Goal: Transaction & Acquisition: Purchase product/service

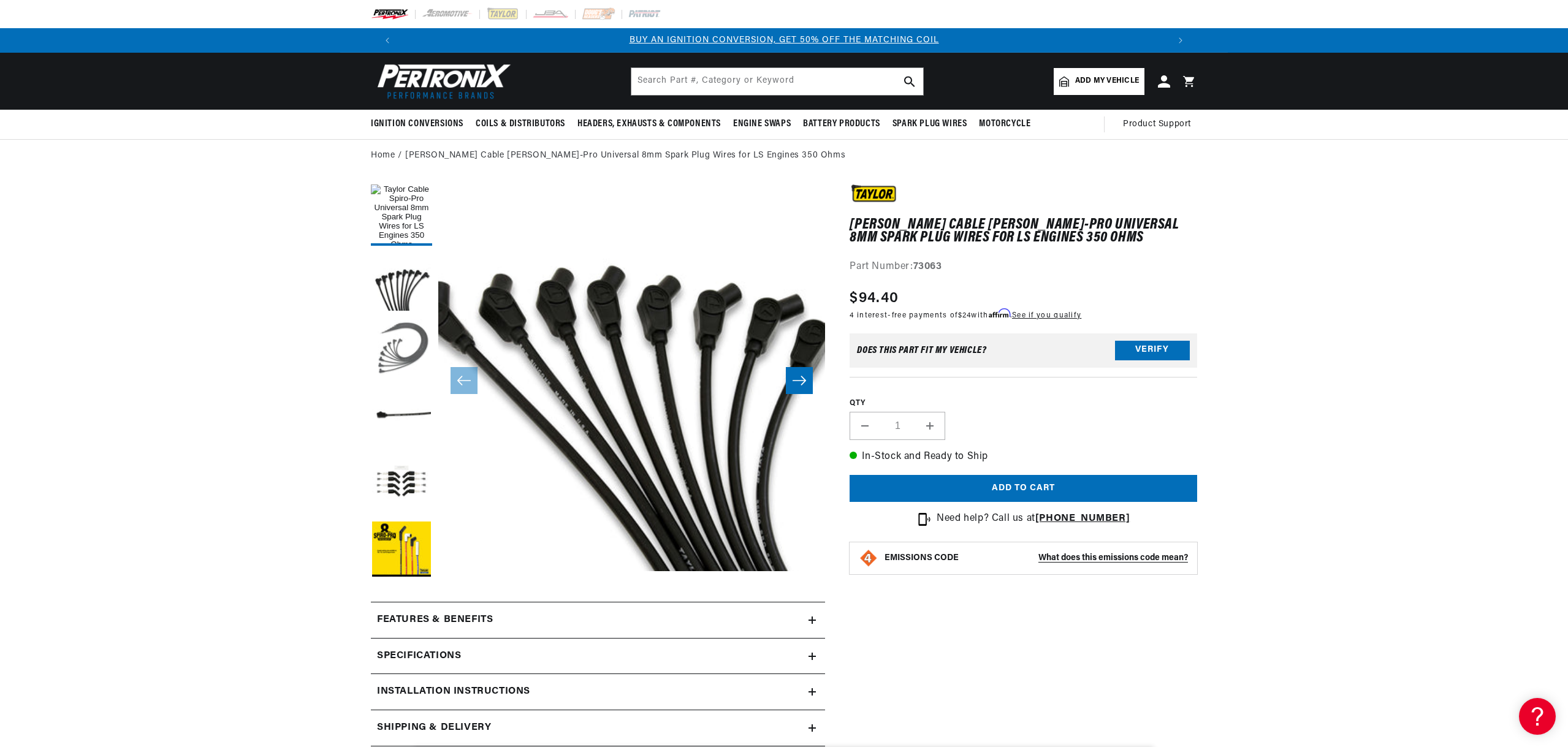
click at [405, 328] on button "Load image 3 in gallery view" at bounding box center [401, 349] width 62 height 62
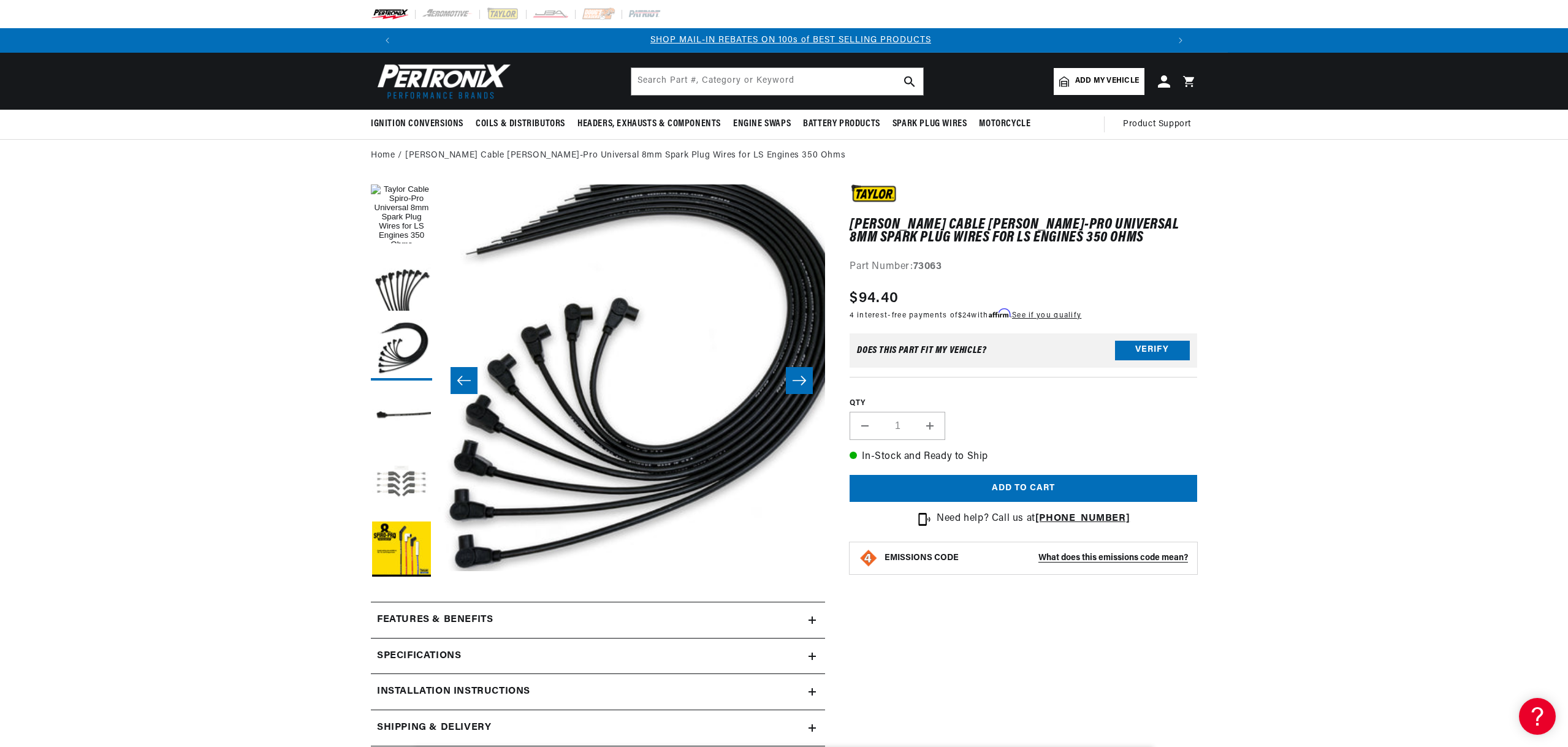
scroll to position [0, 765]
click at [401, 497] on button "Load image 5 in gallery view" at bounding box center [401, 485] width 62 height 62
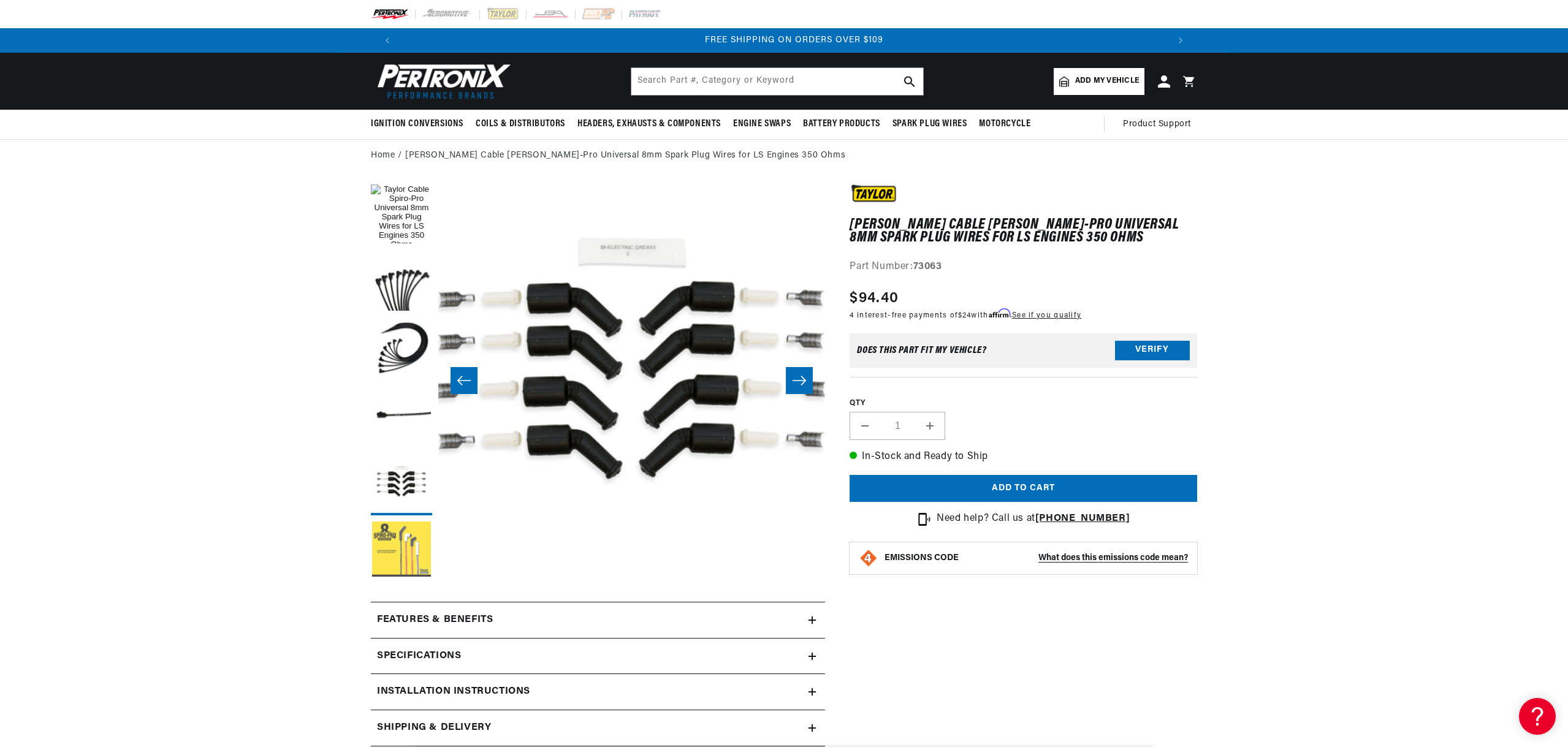
scroll to position [0, 1531]
click at [395, 543] on button "Load image 6 in gallery view" at bounding box center [401, 552] width 62 height 62
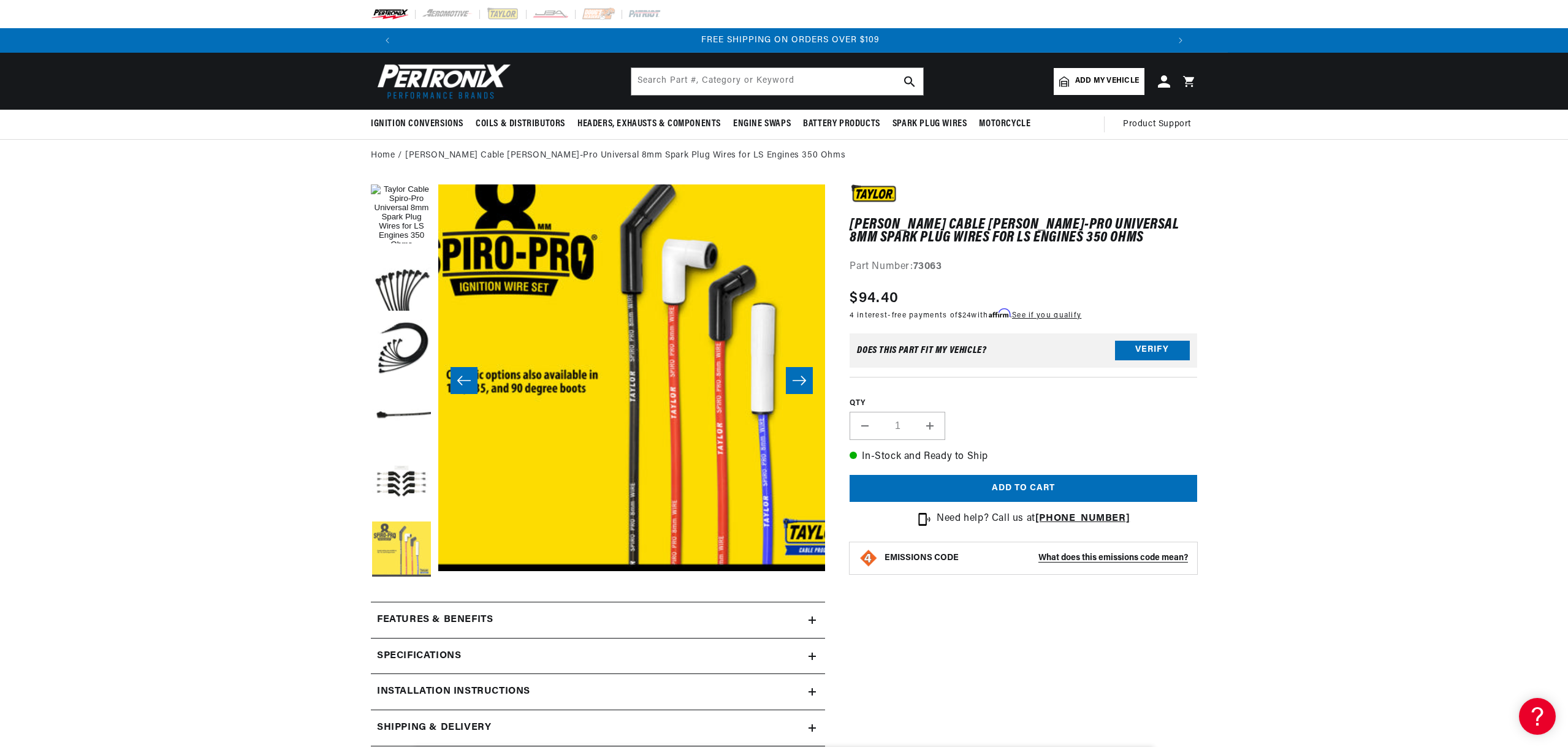
scroll to position [0, 1935]
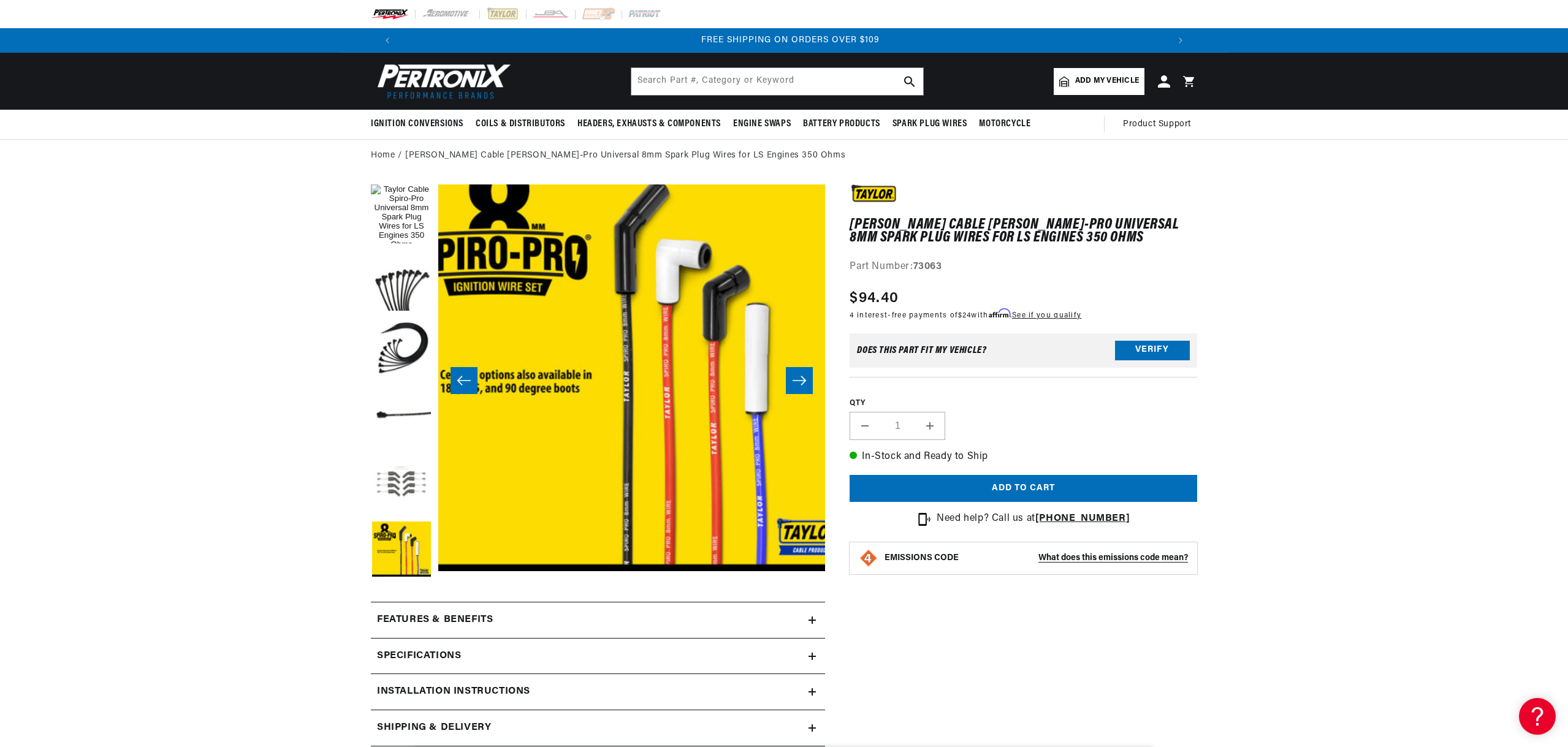
drag, startPoint x: 396, startPoint y: 511, endPoint x: 399, endPoint y: 499, distance: 12.4
click at [396, 511] on button "Load image 5 in gallery view" at bounding box center [401, 485] width 62 height 62
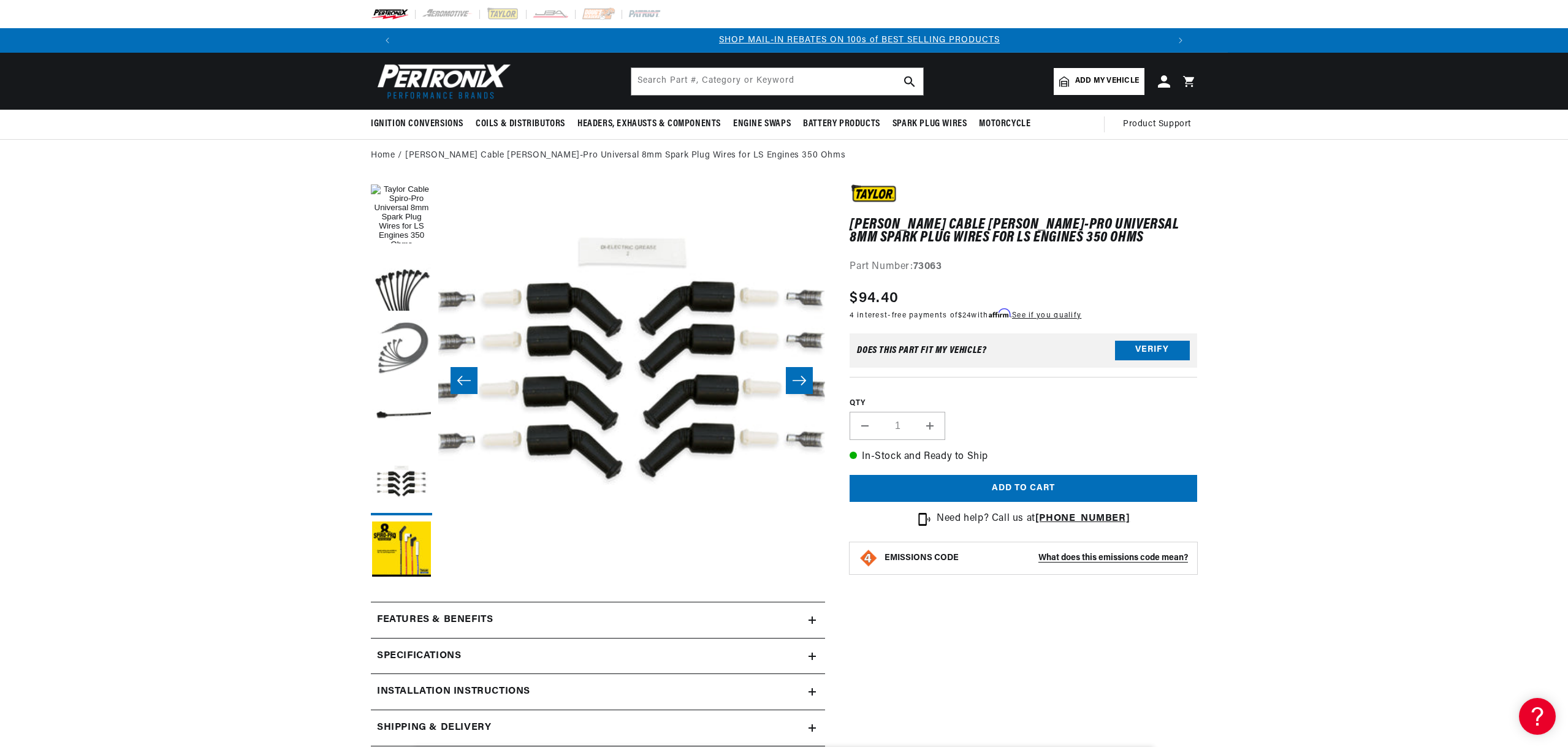
scroll to position [0, 765]
click at [410, 359] on button "Load image 3 in gallery view" at bounding box center [401, 349] width 62 height 62
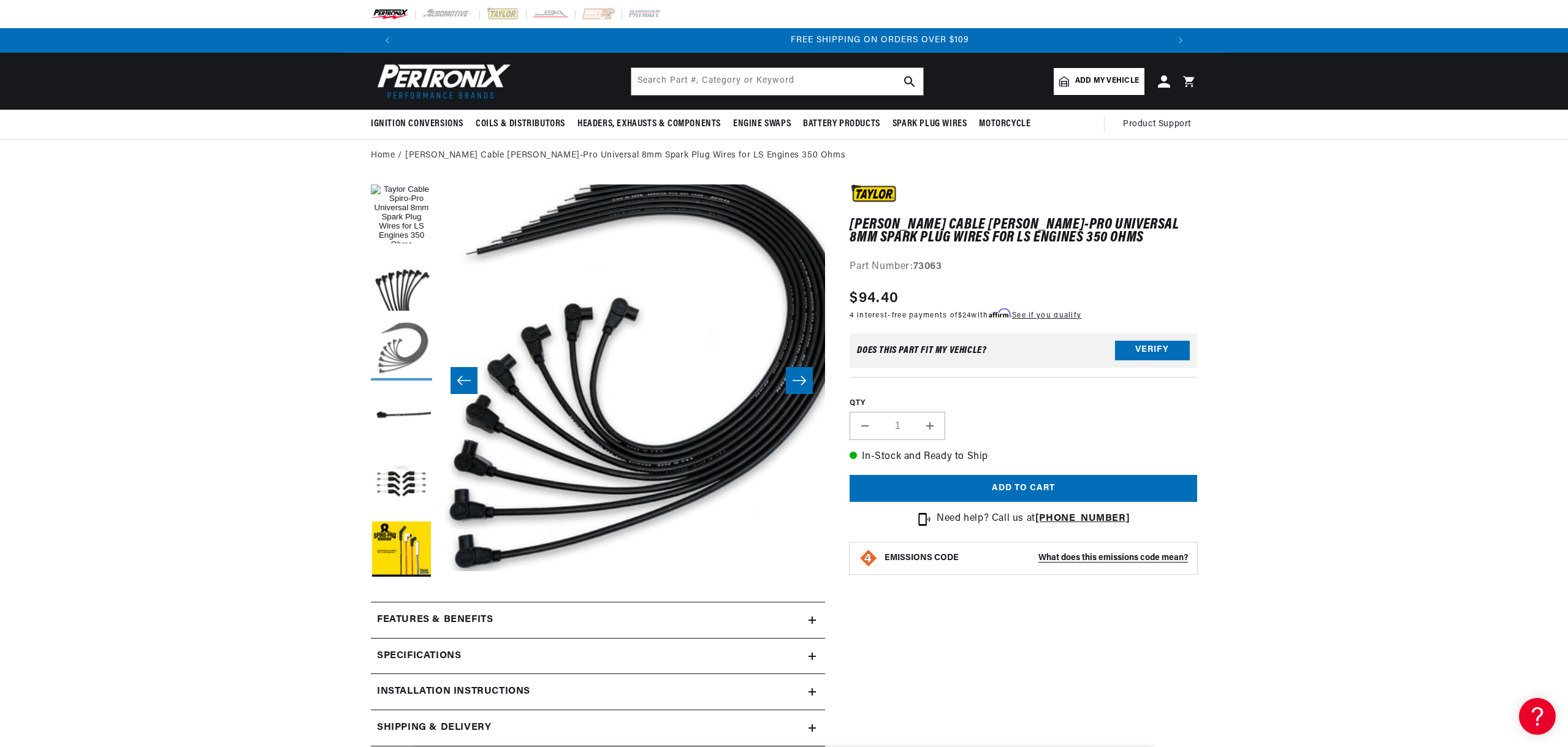
scroll to position [0, 1531]
click at [408, 290] on button "Load image 2 in gallery view" at bounding box center [401, 282] width 62 height 62
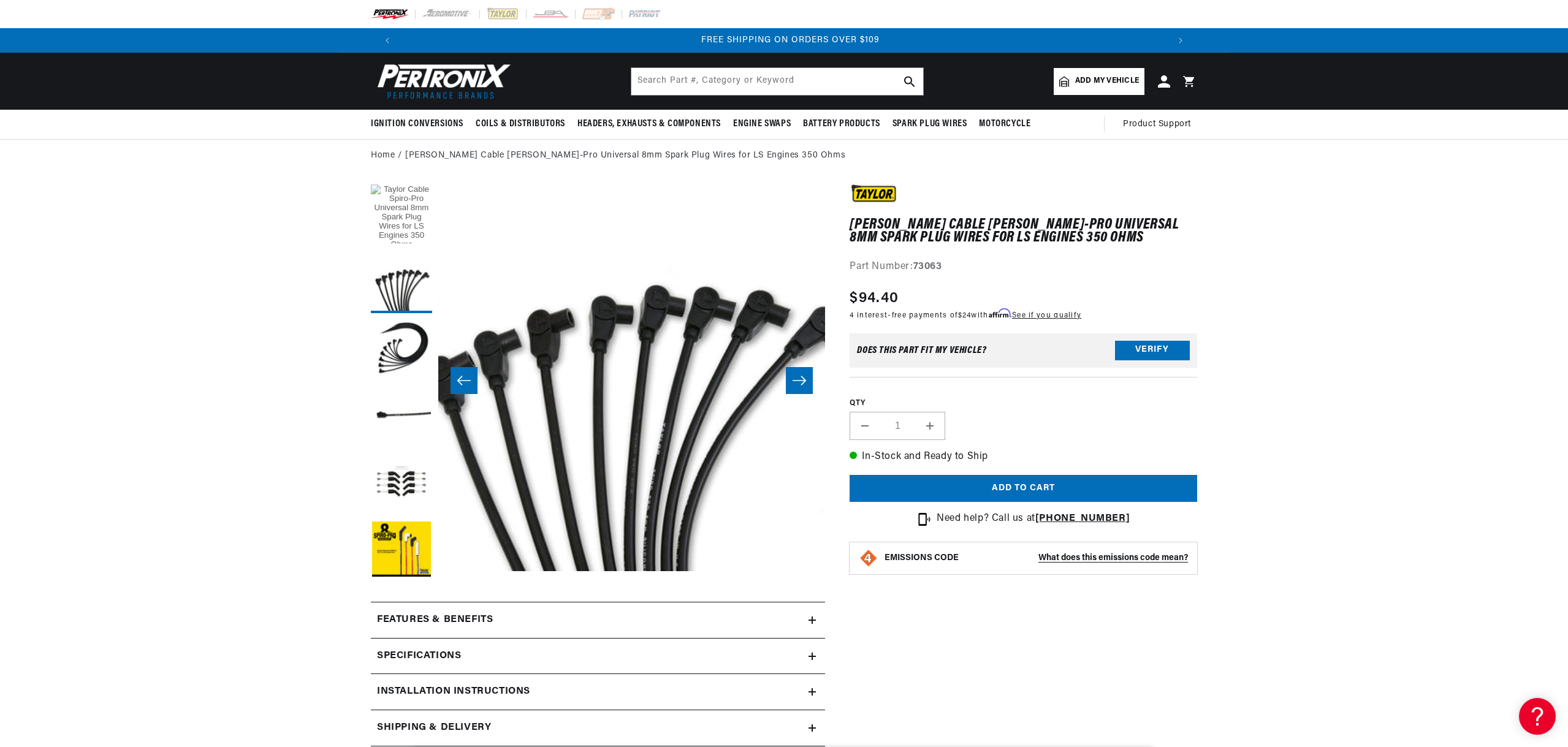
click at [403, 228] on button "Load image 1 in gallery view" at bounding box center [401, 215] width 62 height 62
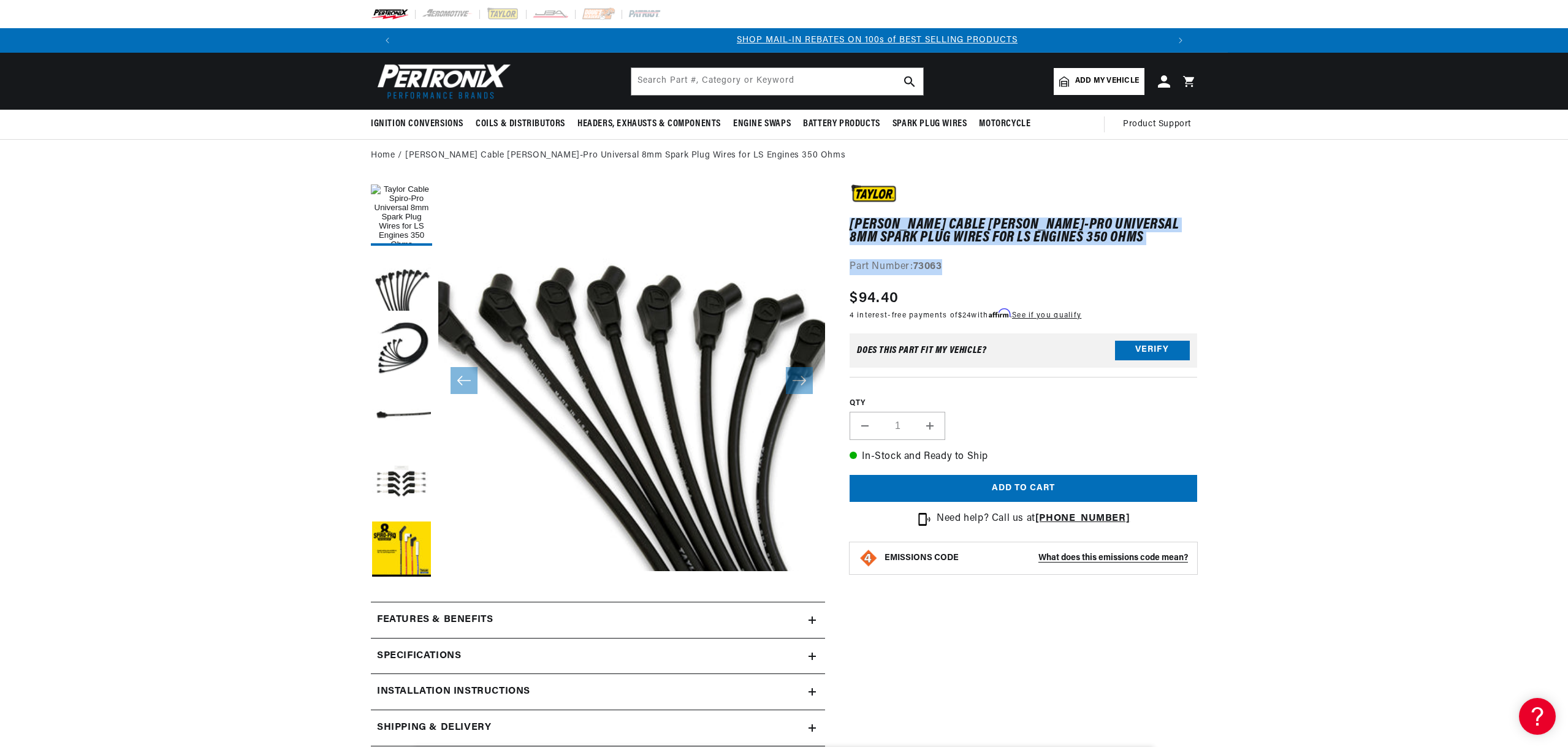
scroll to position [0, 765]
drag, startPoint x: 846, startPoint y: 214, endPoint x: 888, endPoint y: 240, distance: 49.4
click at [888, 240] on div "Taylor Cable Spiro-Pro Universal 8mm Spark Plug Wires for LS Engines 350 Ohms T…" at bounding box center [1011, 609] width 372 height 849
copy h1 "Taylor Cable Spiro-Pro Universal 8mm Spark Plug Wires"
click at [463, 156] on link "Taylor Cable Spiro-Pro Universal 8mm Spark Plug Wires for LS Engines 350 Ohms" at bounding box center [626, 156] width 440 height 13
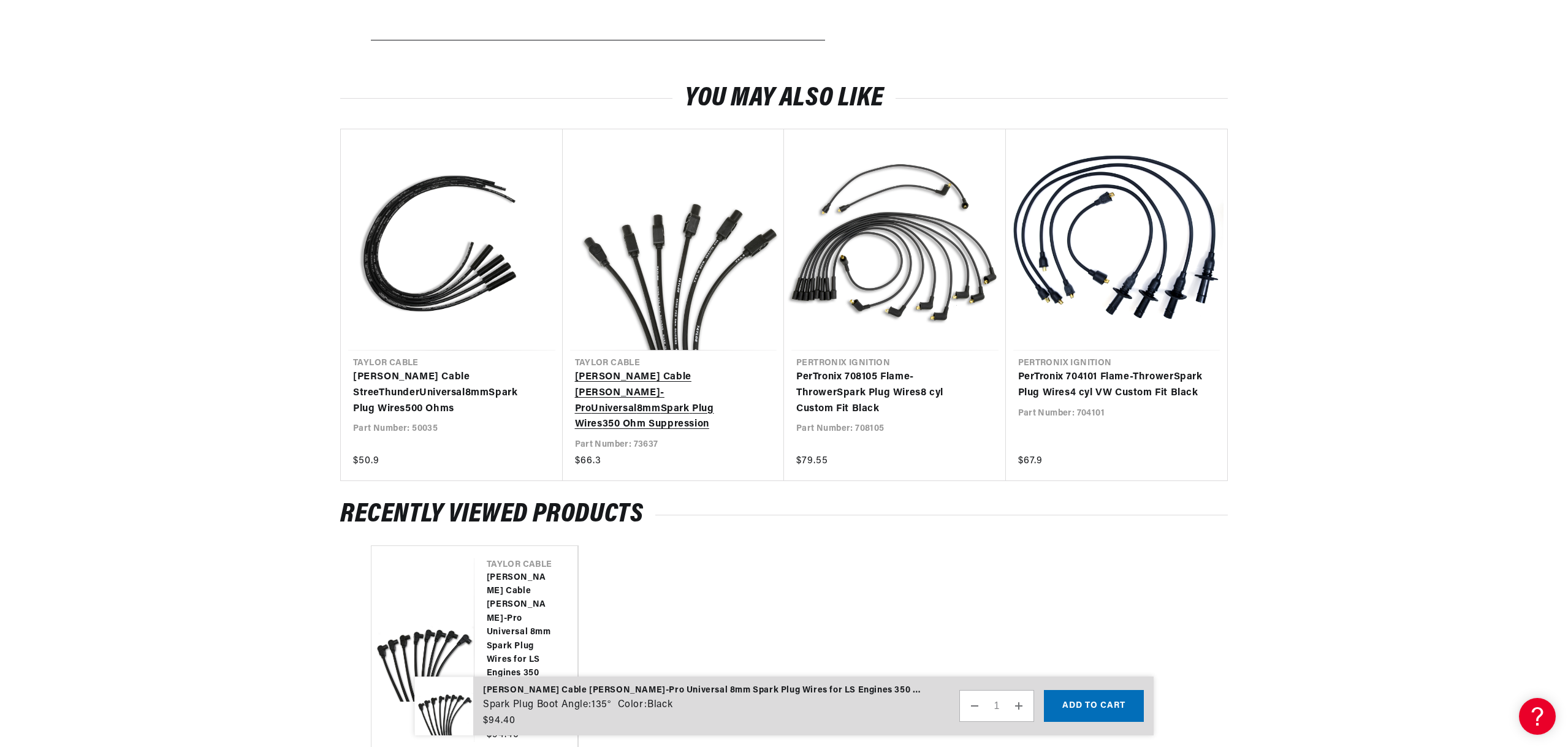
click at [659, 369] on link "Taylor Cable Spiro-Pro Universal 8mm Spark Plug Wires 350 Ohm Suppression" at bounding box center [668, 400] width 185 height 62
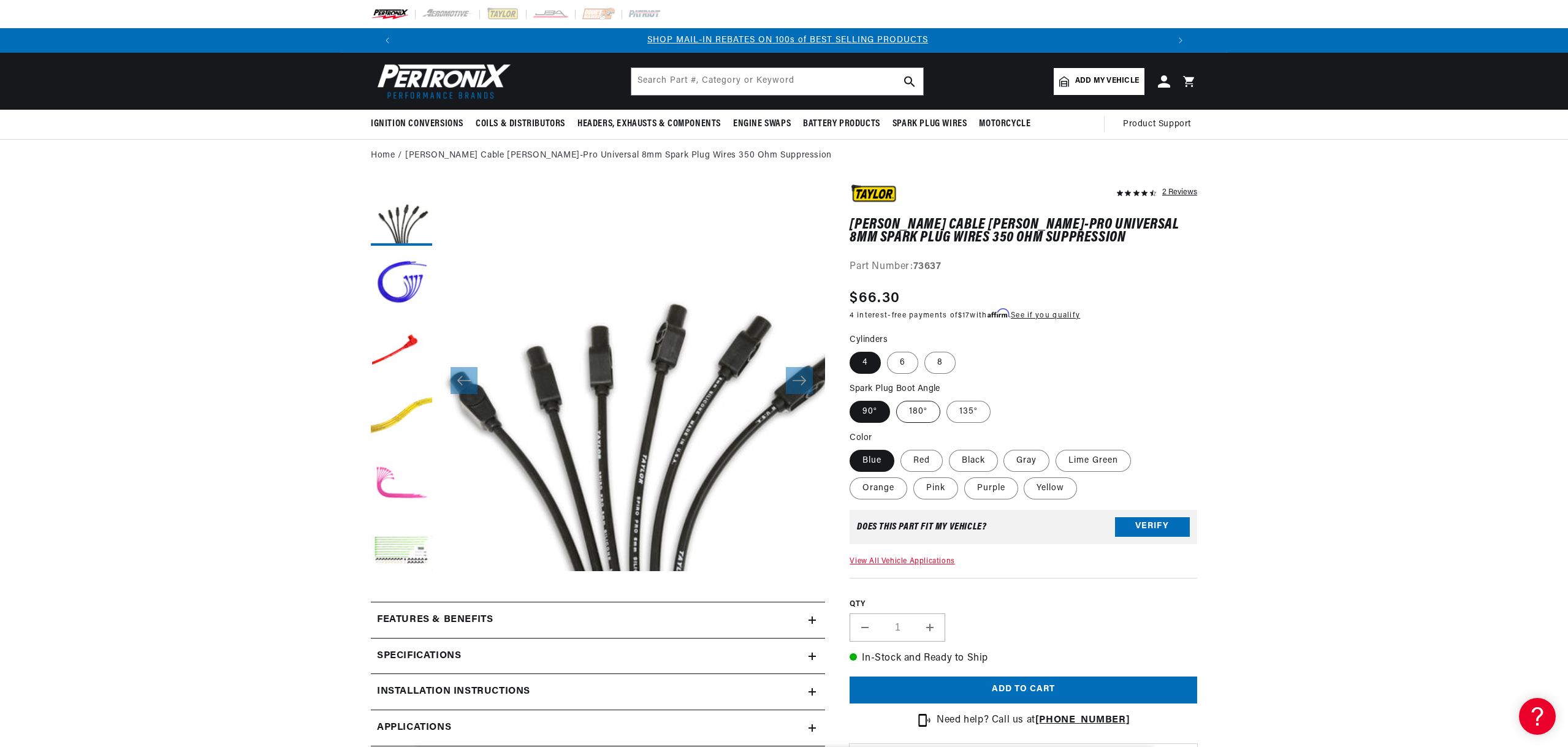
click at [911, 401] on label "180°" at bounding box center [918, 412] width 44 height 22
click at [897, 399] on input "180°" at bounding box center [897, 398] width 1 height 1
radio input "true"
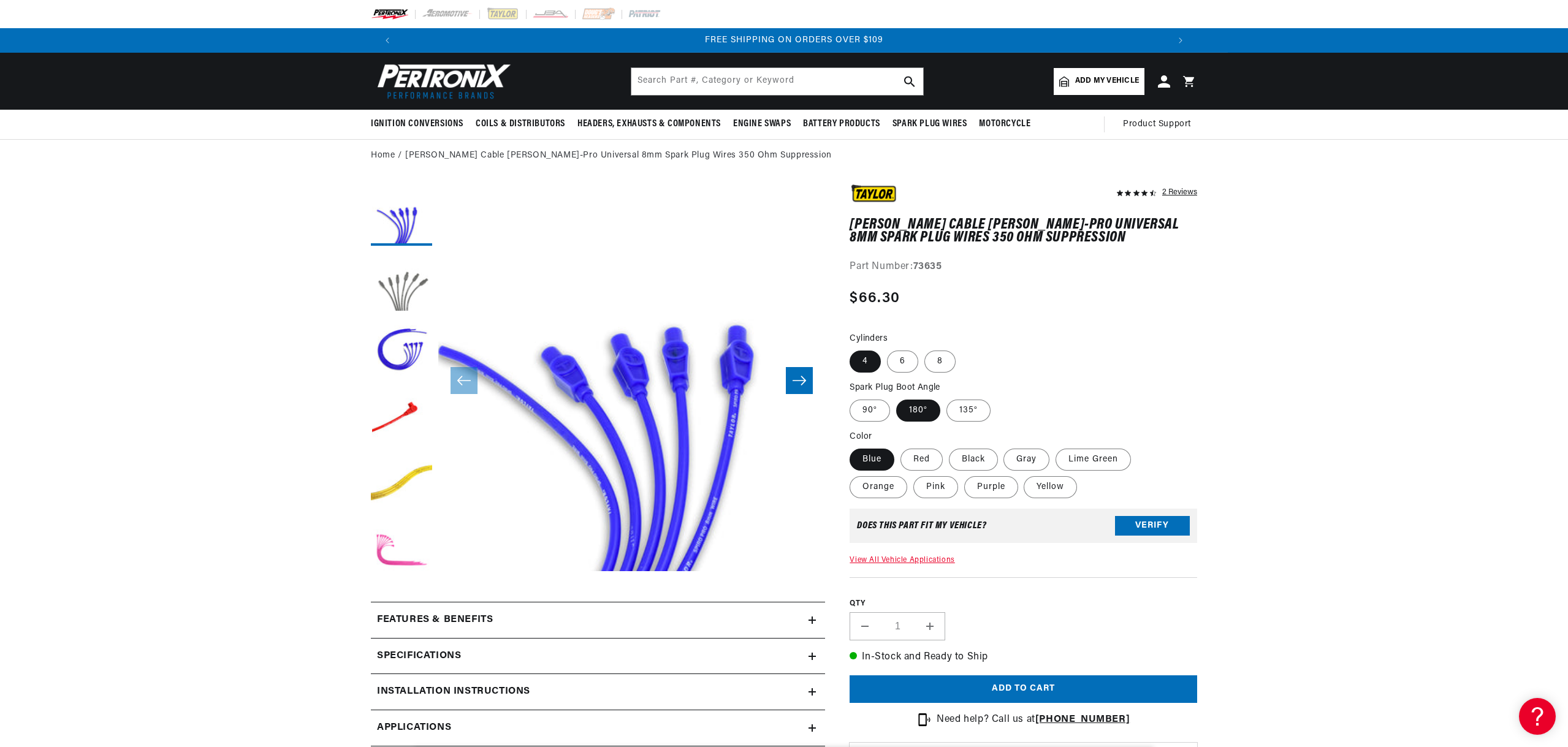
scroll to position [0, 1531]
click at [860, 414] on label "90°" at bounding box center [870, 410] width 40 height 22
click at [853, 398] on input "90°" at bounding box center [853, 397] width 1 height 1
radio input "true"
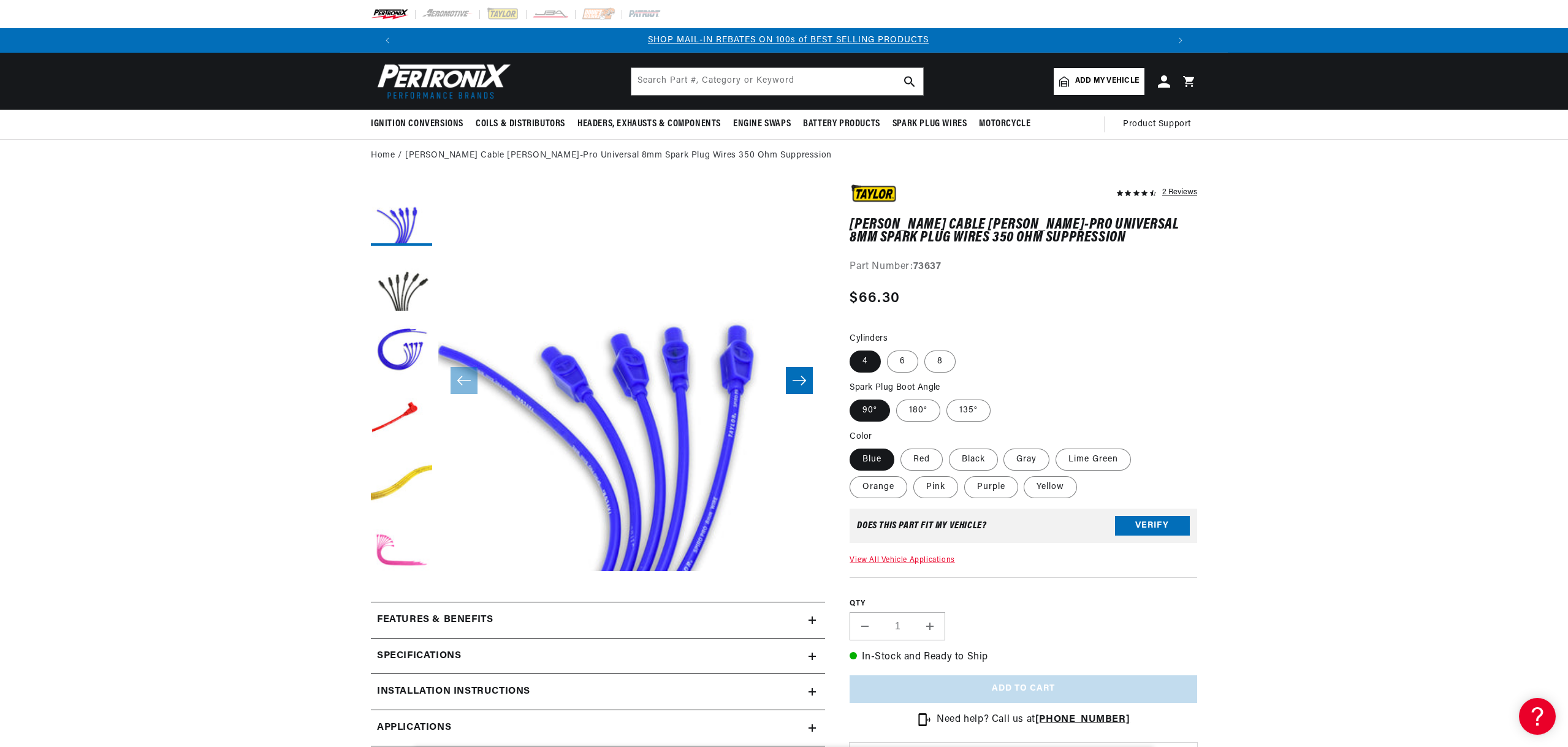
scroll to position [0, 765]
click at [907, 407] on label "180°" at bounding box center [918, 410] width 44 height 22
click at [897, 398] on input "180°" at bounding box center [897, 397] width 1 height 1
radio input "true"
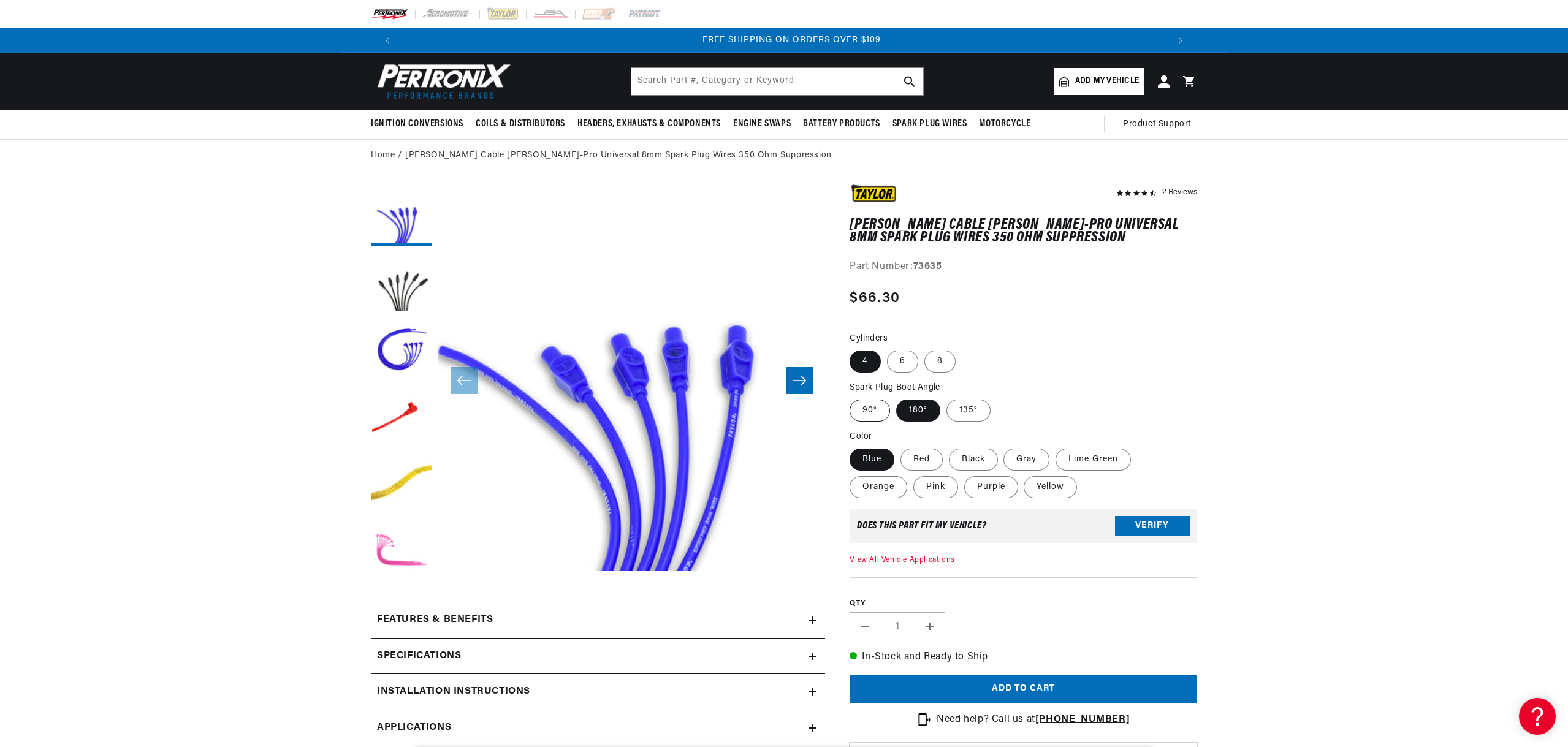
scroll to position [0, 1531]
click at [864, 412] on label "90°" at bounding box center [870, 410] width 40 height 22
click at [853, 398] on input "90°" at bounding box center [853, 397] width 1 height 1
radio input "true"
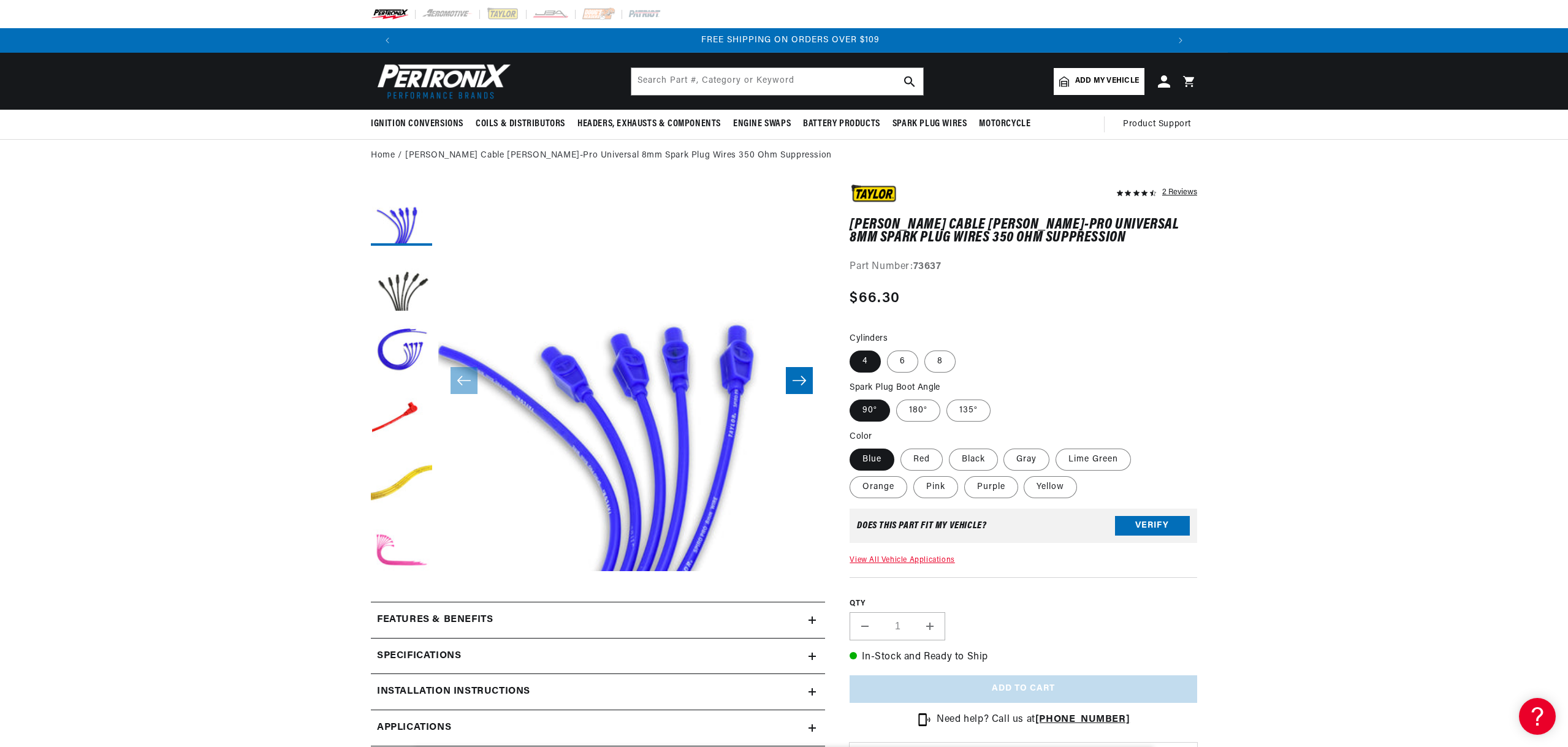
click at [864, 412] on label "90°" at bounding box center [870, 410] width 40 height 22
click at [853, 398] on input "90°" at bounding box center [853, 397] width 1 height 1
click at [864, 412] on label "90°" at bounding box center [870, 410] width 40 height 22
click at [853, 398] on input "90°" at bounding box center [853, 397] width 1 height 1
click at [863, 412] on label "90°" at bounding box center [870, 410] width 40 height 22
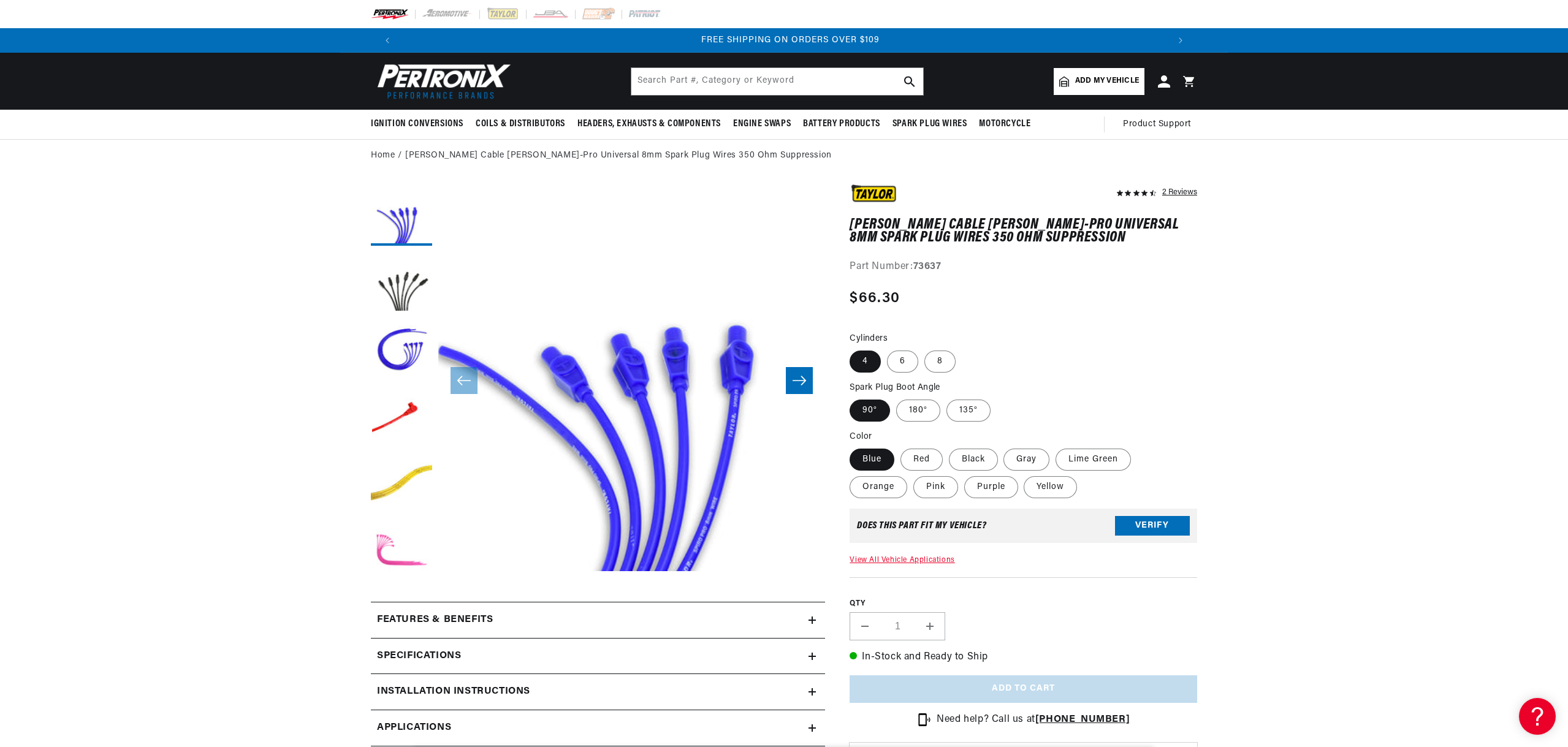
click at [853, 398] on input "90°" at bounding box center [853, 397] width 1 height 1
click at [863, 412] on label "90°" at bounding box center [870, 410] width 40 height 22
click at [853, 398] on input "90°" at bounding box center [853, 397] width 1 height 1
click at [960, 412] on label "135°" at bounding box center [969, 410] width 44 height 22
click at [947, 398] on input "135°" at bounding box center [947, 397] width 1 height 1
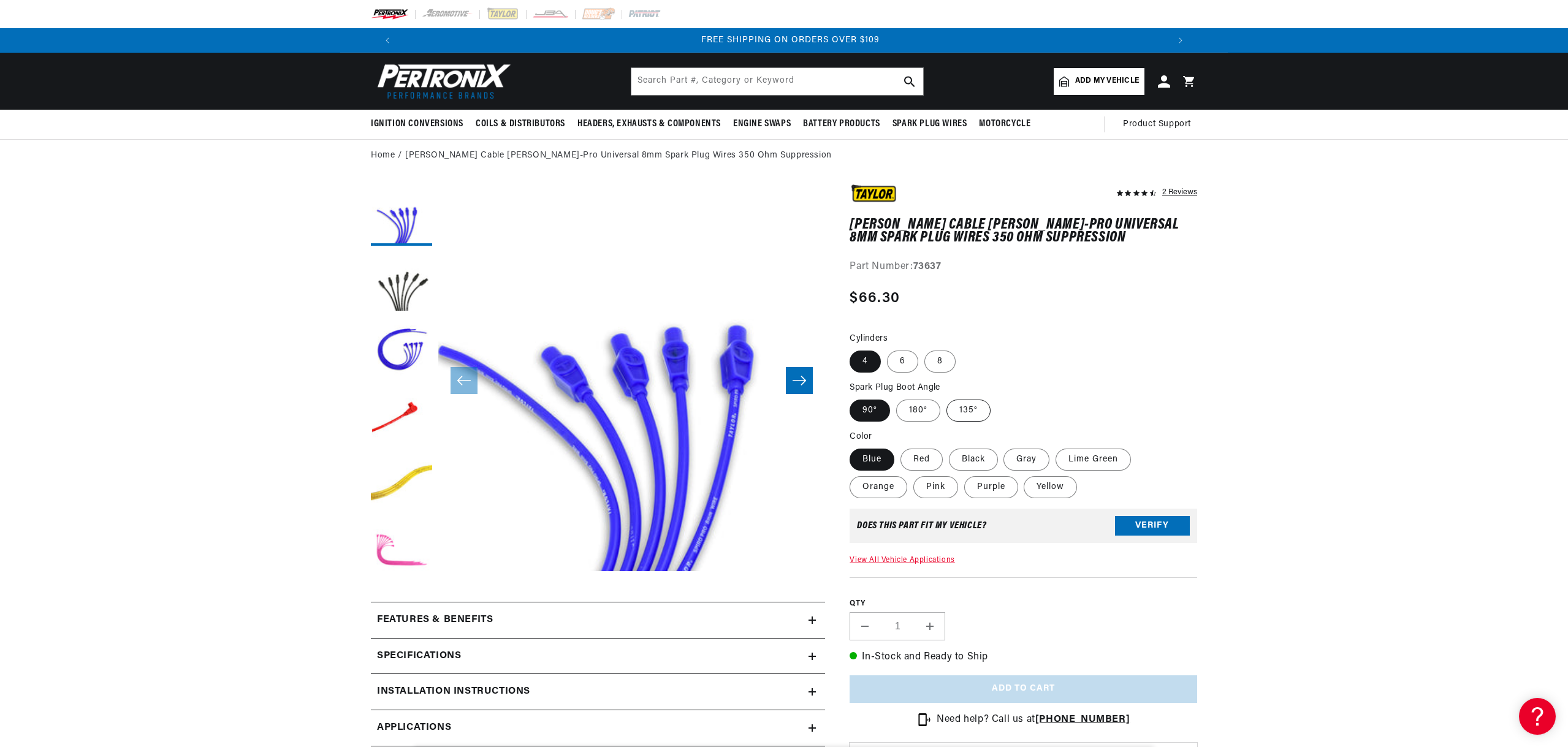
radio input "true"
click at [961, 414] on label "135°" at bounding box center [969, 410] width 44 height 22
click at [947, 398] on input "135°" at bounding box center [947, 397] width 1 height 1
click at [961, 415] on label "135°" at bounding box center [969, 410] width 44 height 22
click at [947, 398] on input "135°" at bounding box center [947, 397] width 1 height 1
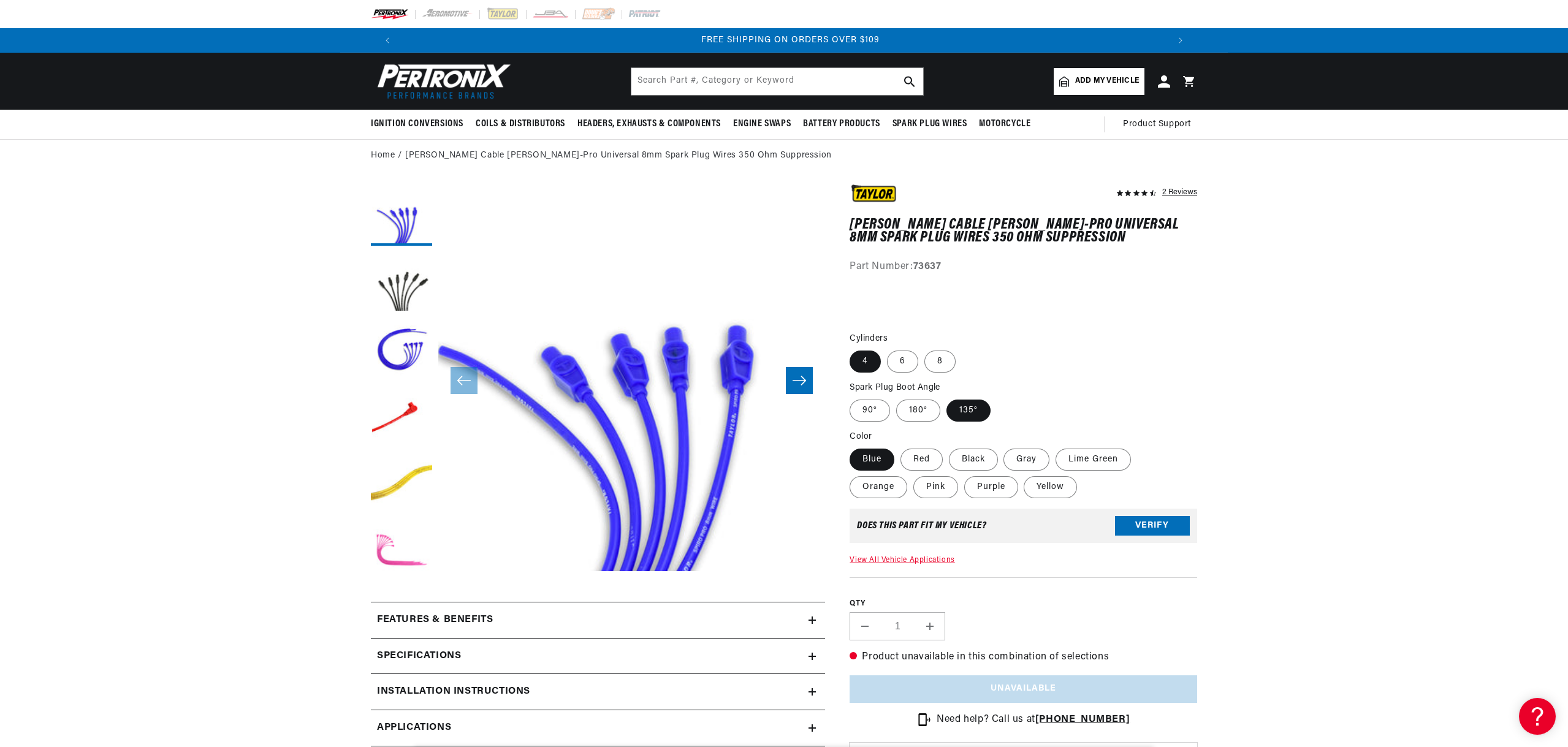
click at [962, 415] on label "135°" at bounding box center [969, 410] width 44 height 22
click at [947, 398] on input "135°" at bounding box center [947, 397] width 1 height 1
click at [945, 359] on label "8" at bounding box center [940, 361] width 31 height 22
click at [925, 349] on input "8" at bounding box center [925, 348] width 1 height 1
radio input "true"
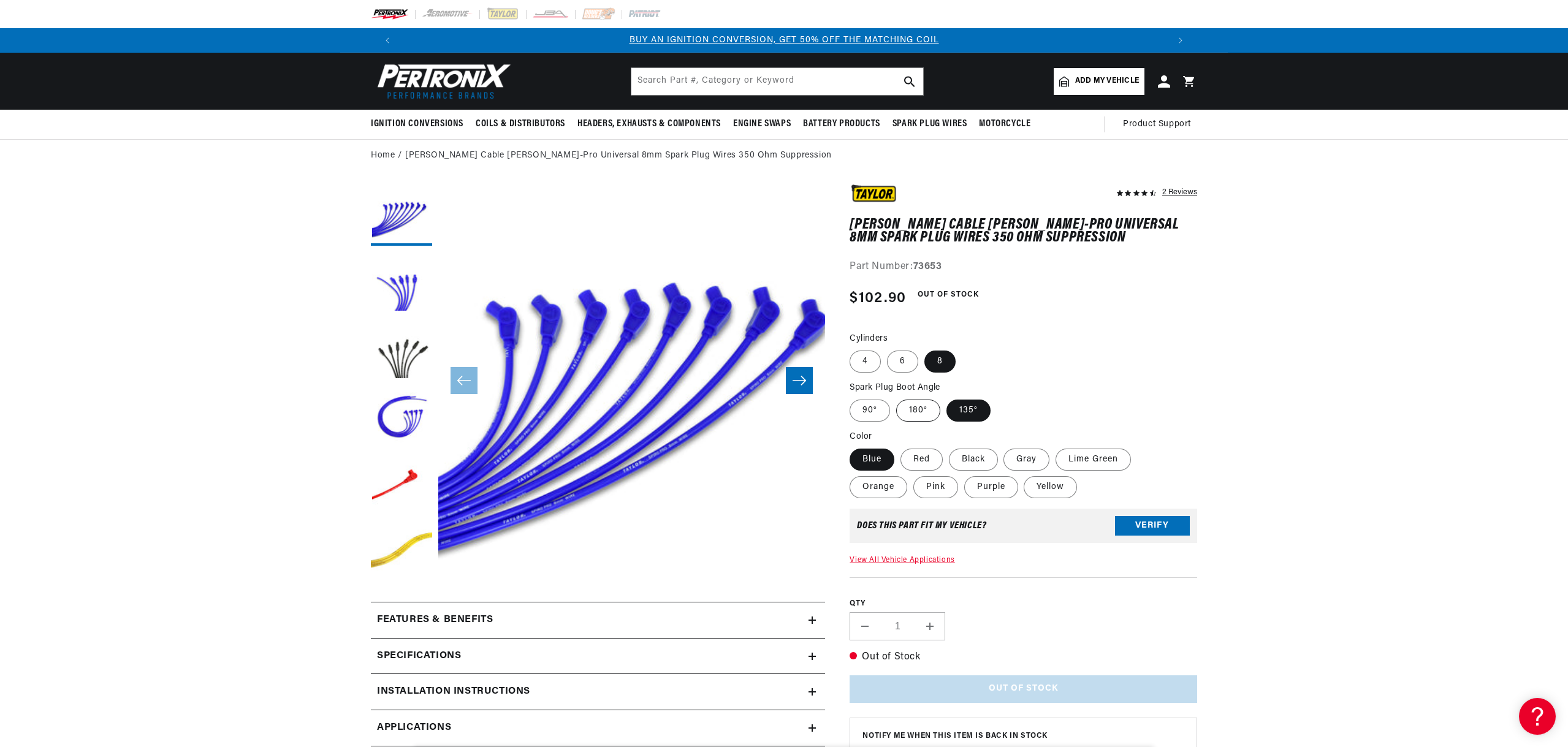
click at [921, 410] on label "180°" at bounding box center [918, 410] width 44 height 22
click at [897, 398] on input "180°" at bounding box center [897, 397] width 1 height 1
radio input "true"
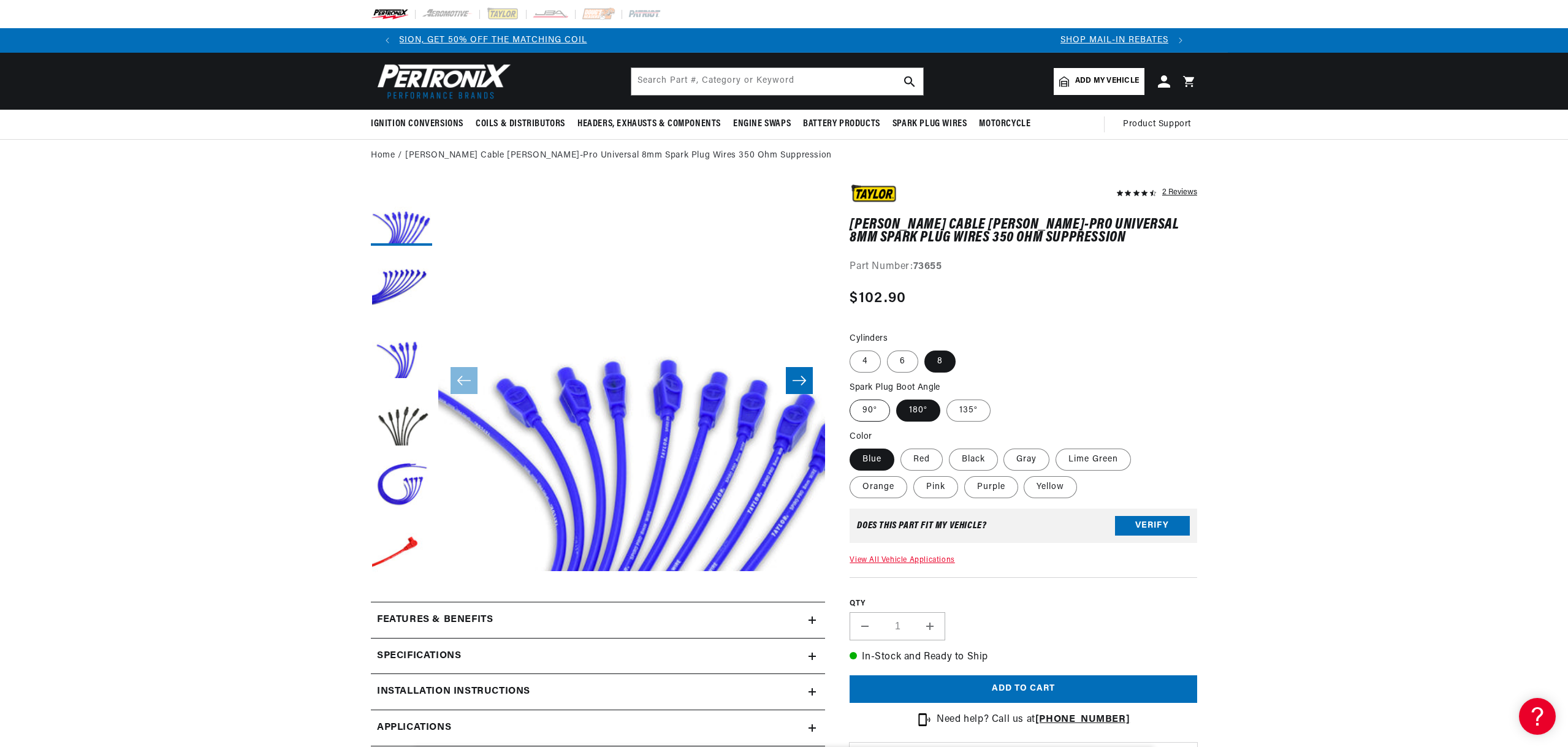
click at [866, 412] on label "90°" at bounding box center [870, 410] width 40 height 22
click at [853, 398] on input "90°" at bounding box center [853, 397] width 1 height 1
radio input "true"
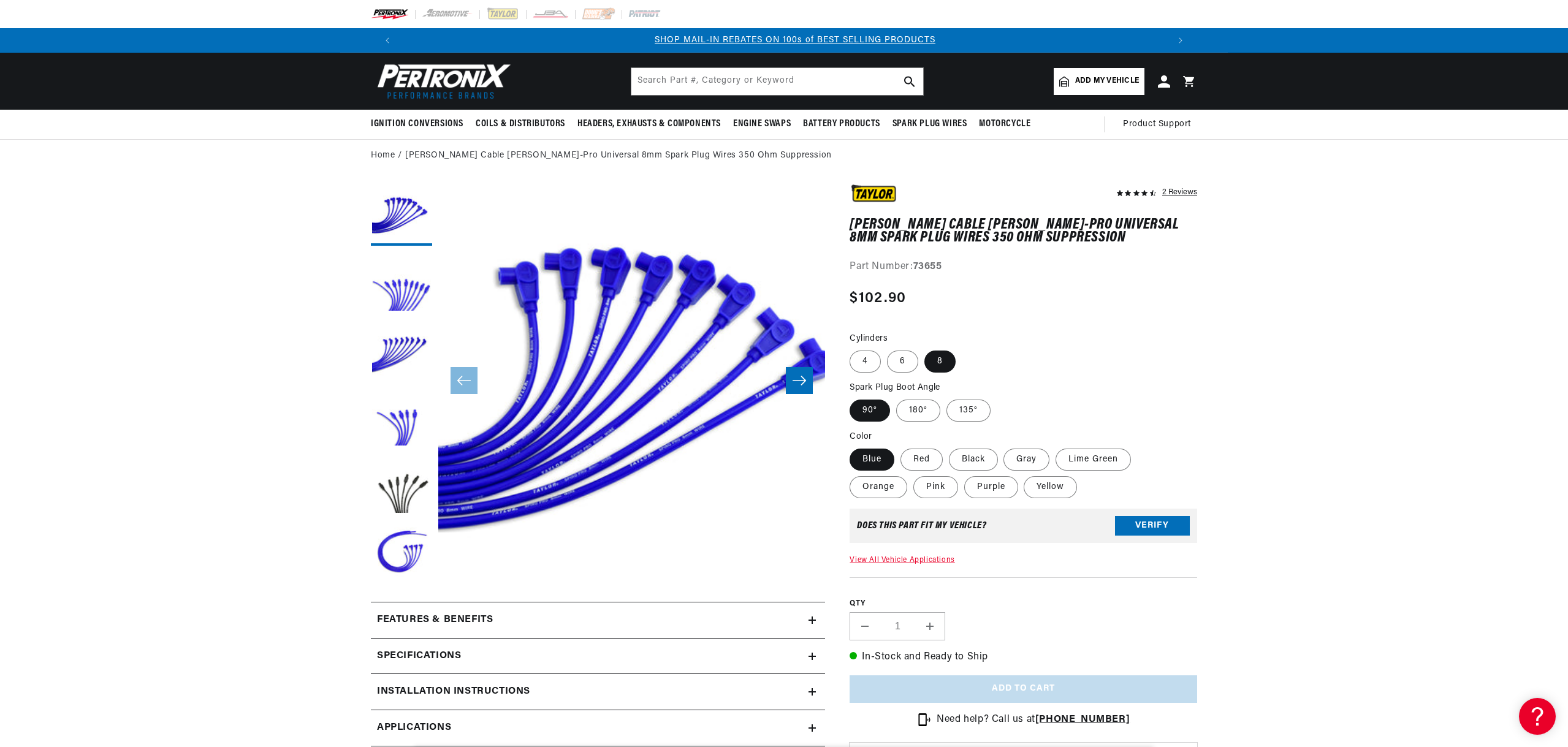
scroll to position [0, 765]
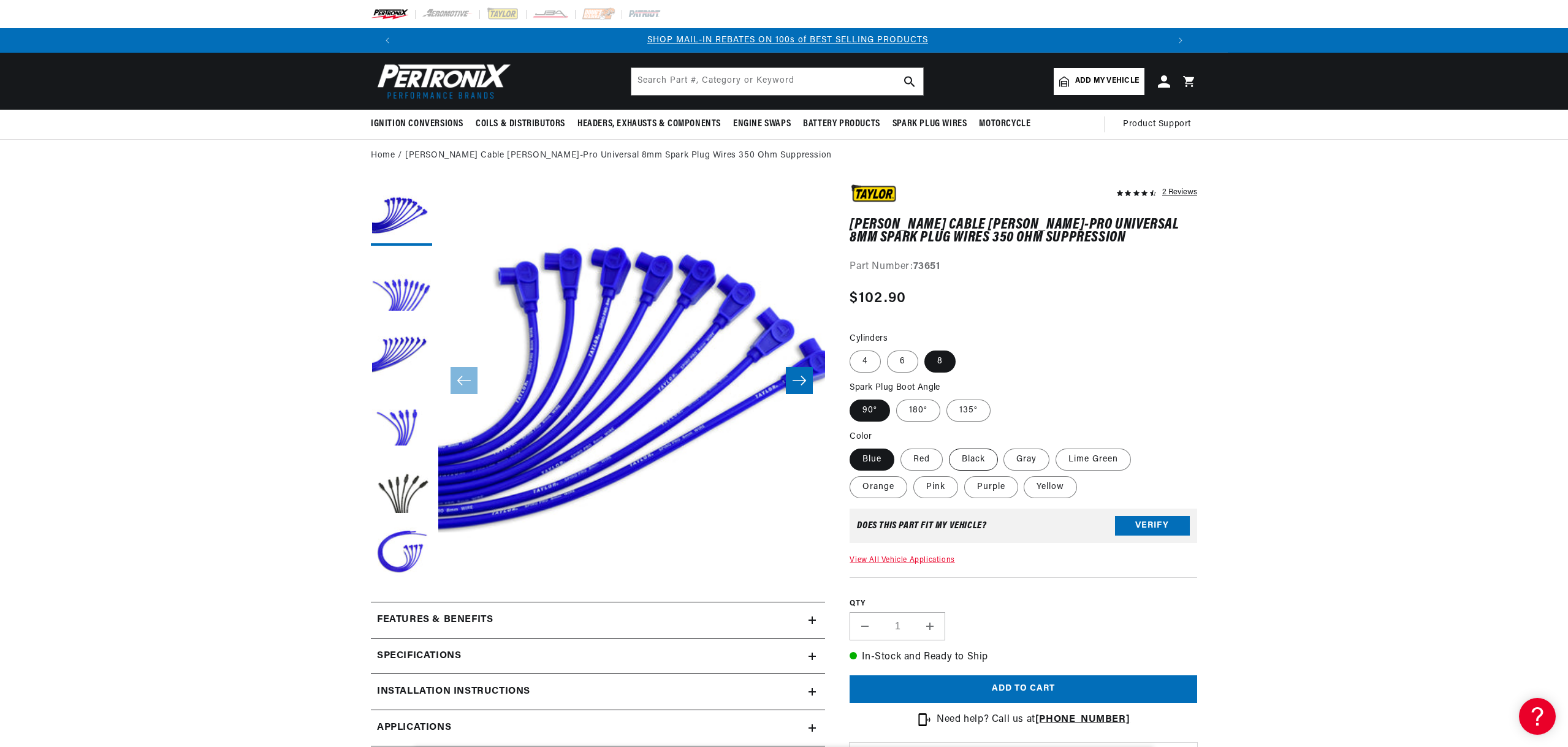
click at [984, 454] on label "Black" at bounding box center [973, 459] width 49 height 22
click at [950, 447] on input "Black" at bounding box center [949, 446] width 1 height 1
radio input "true"
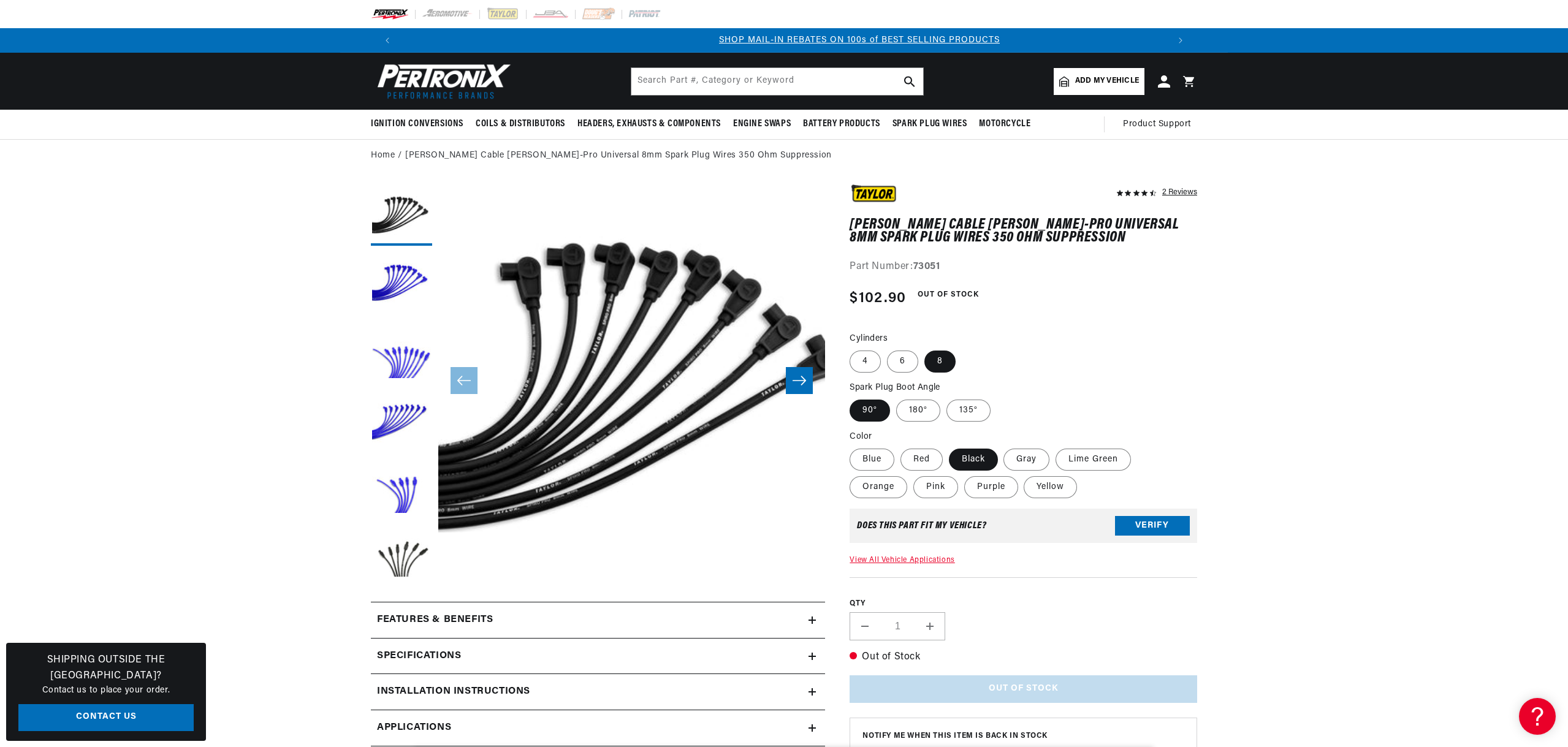
scroll to position [0, 765]
drag, startPoint x: 944, startPoint y: 265, endPoint x: 917, endPoint y: 262, distance: 27.2
click at [917, 262] on div "Part Number: 73051" at bounding box center [1023, 267] width 347 height 16
copy strong "73051"
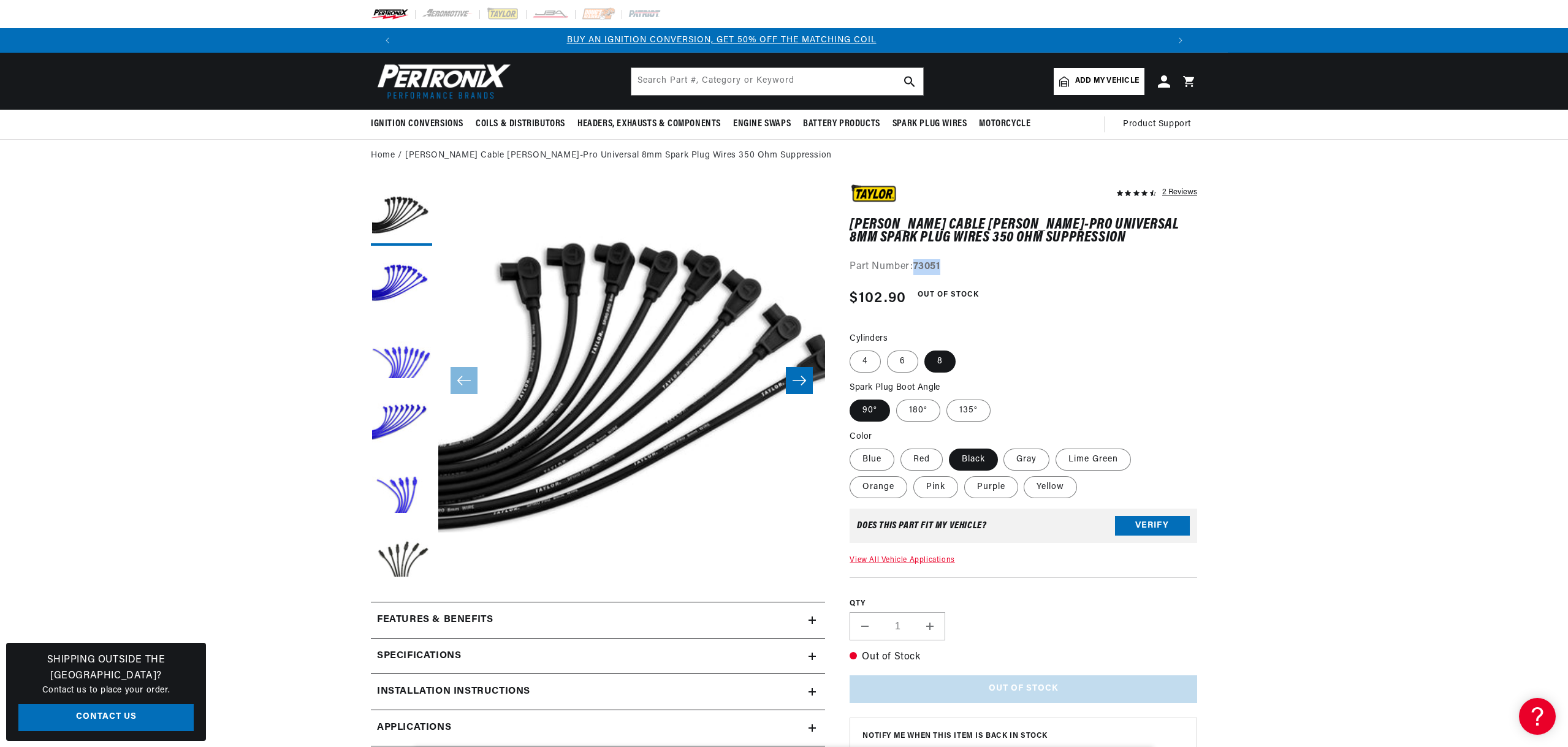
scroll to position [0, 0]
click at [736, 88] on input "text" at bounding box center [777, 81] width 292 height 27
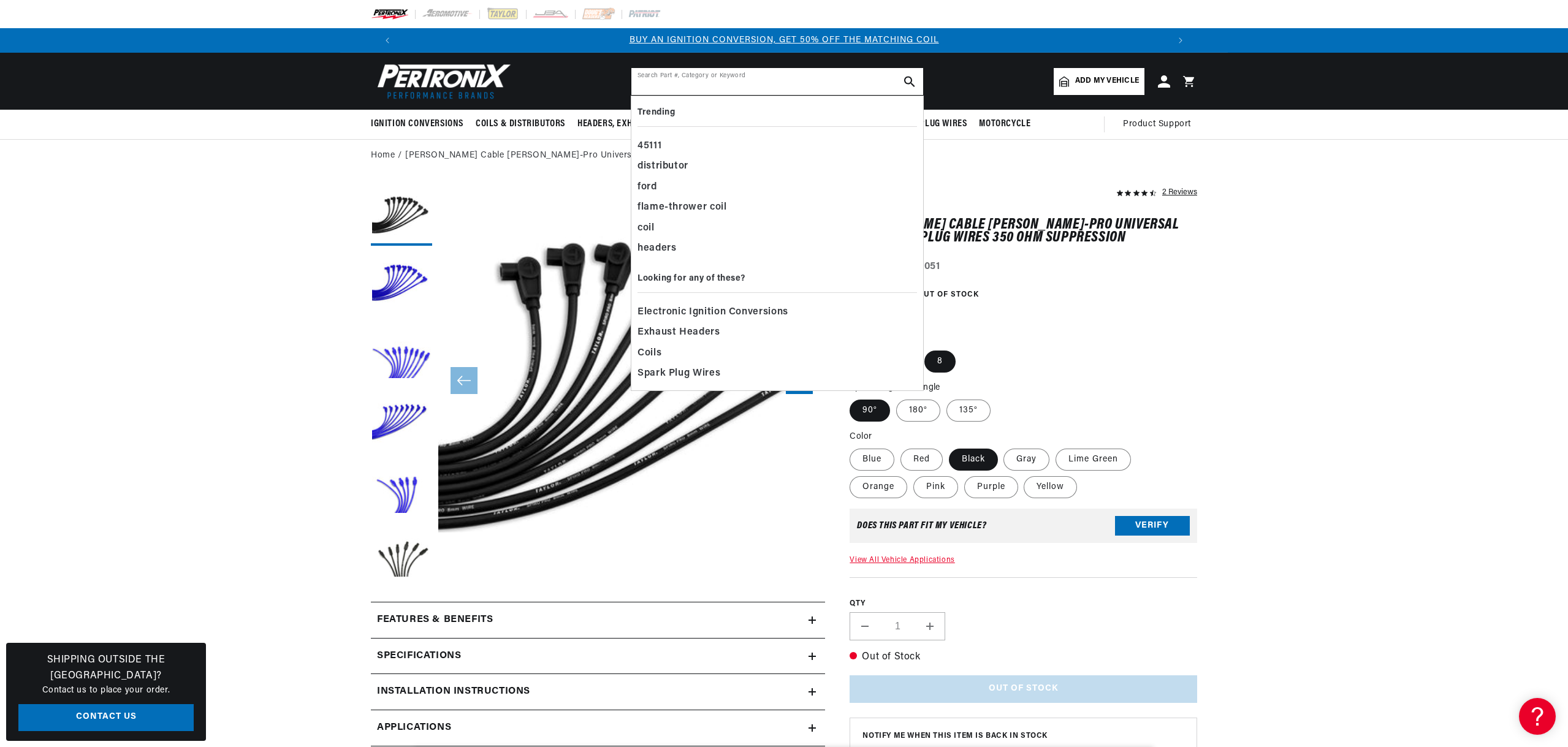
paste input "Magnacor"
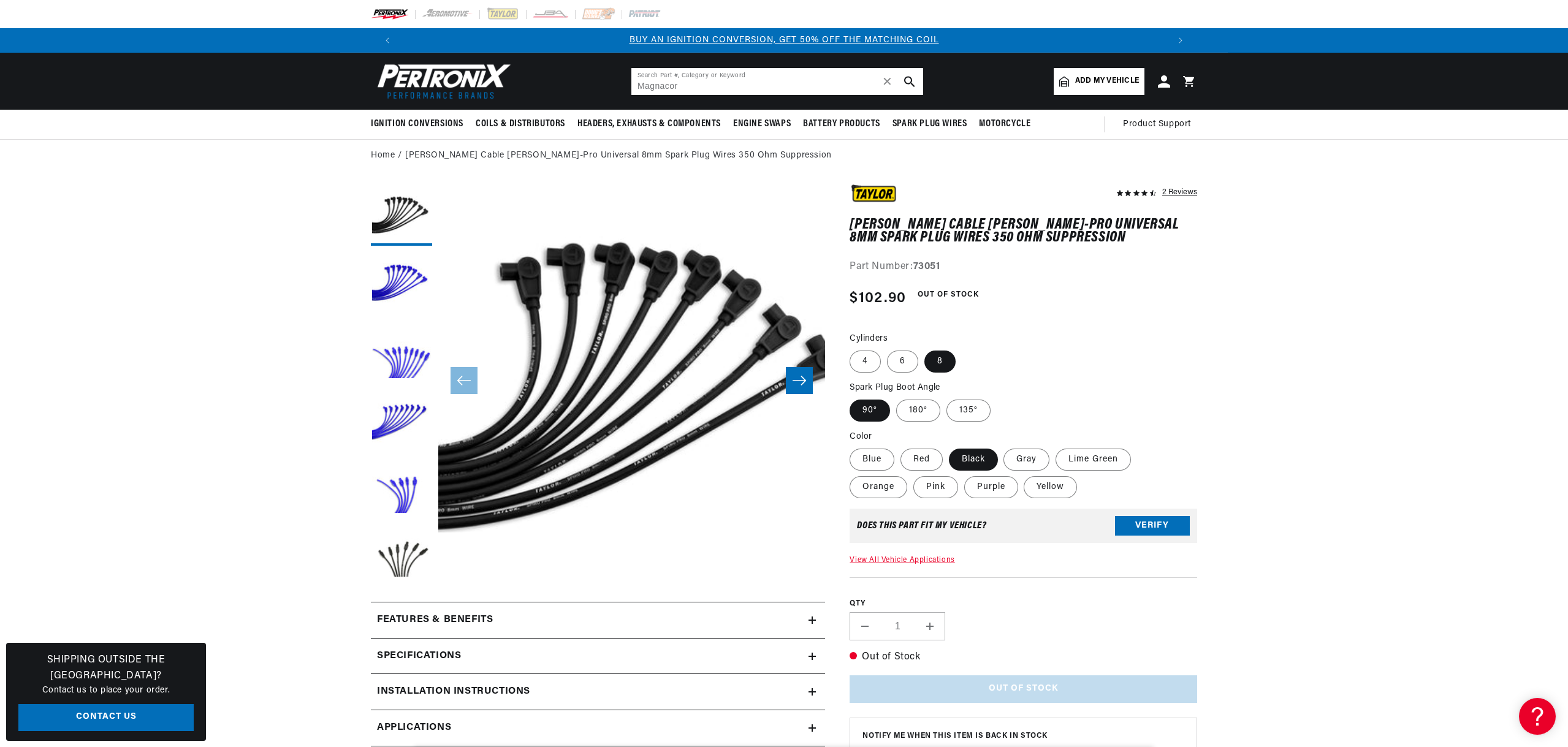
type input "Magnacor"
click at [913, 82] on icon "search button" at bounding box center [910, 81] width 11 height 11
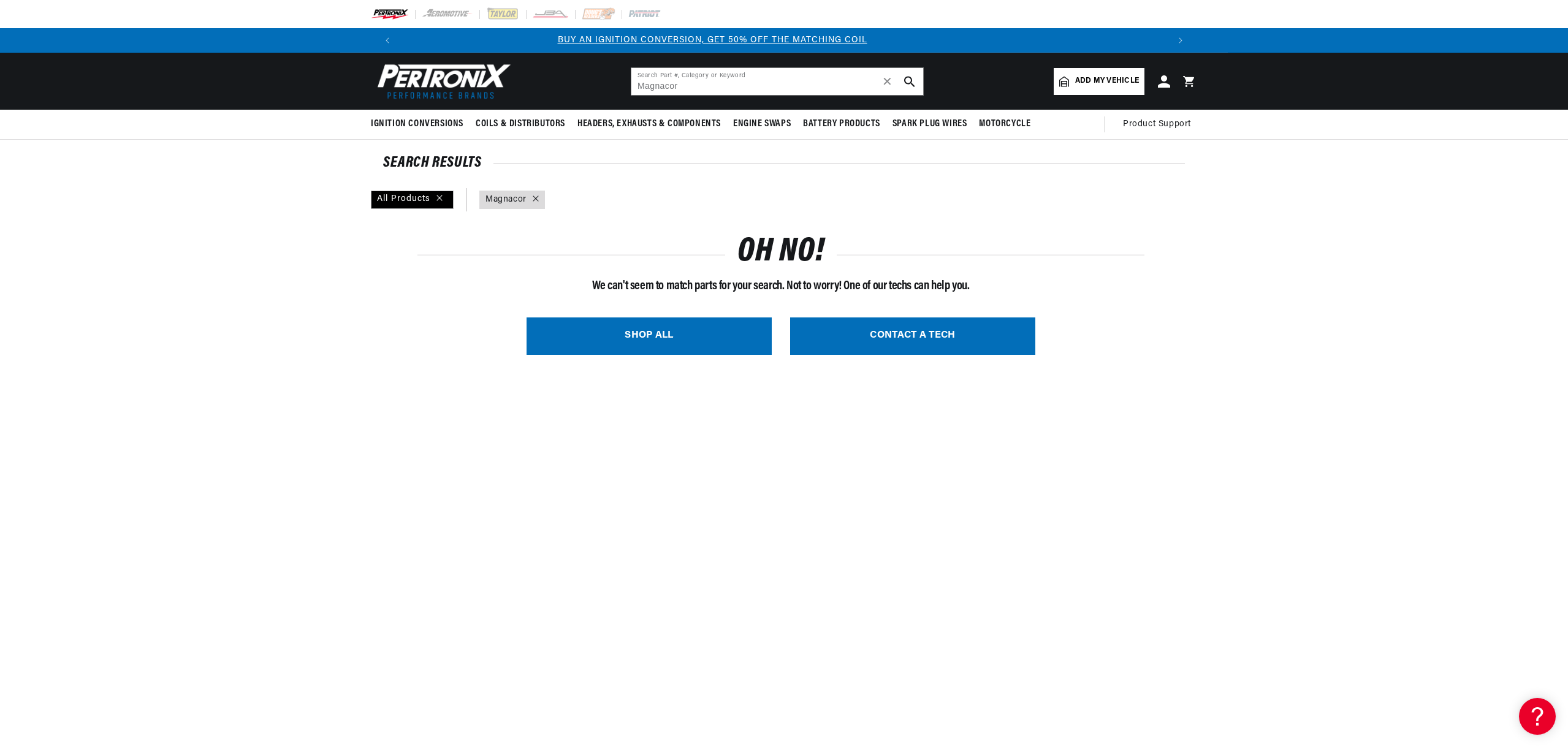
scroll to position [0, 289]
